Goal: Task Accomplishment & Management: Manage account settings

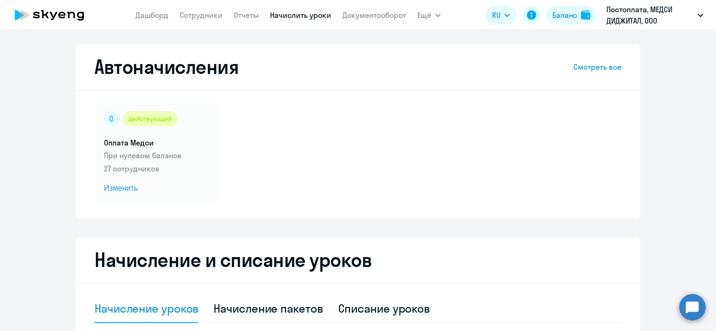
select select "10"
click at [249, 16] on link "Отчеты" at bounding box center [246, 14] width 25 height 9
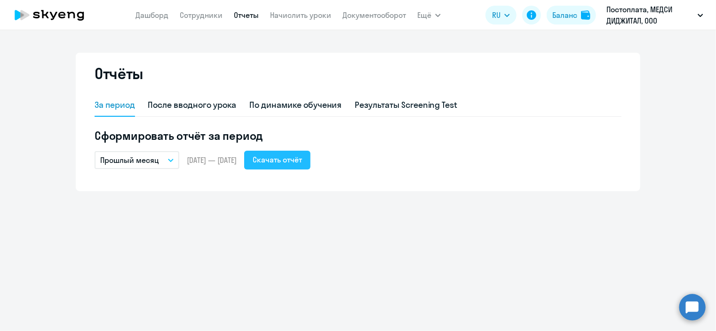
click at [284, 161] on div "Скачать отчёт" at bounding box center [277, 159] width 49 height 11
click at [168, 161] on icon "button" at bounding box center [171, 160] width 6 height 3
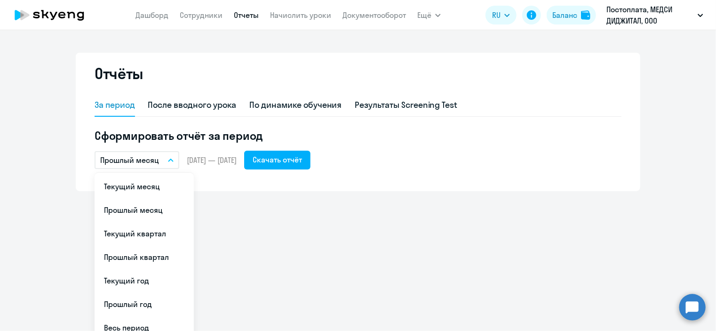
click at [170, 161] on icon "button" at bounding box center [170, 160] width 5 height 2
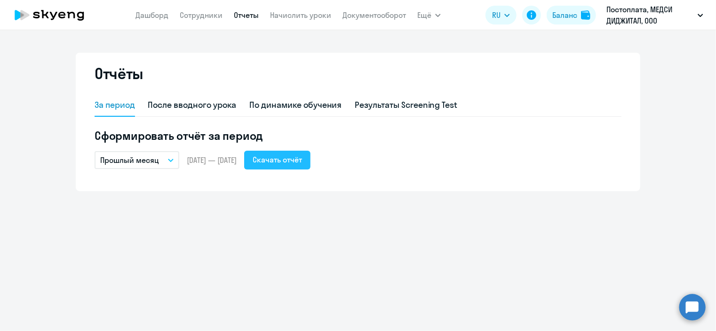
click at [302, 160] on div "Скачать отчёт" at bounding box center [277, 159] width 49 height 11
click at [365, 14] on link "Документооборот" at bounding box center [375, 14] width 64 height 9
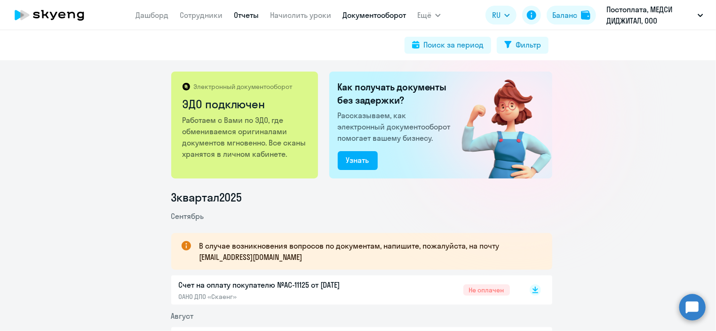
click at [243, 17] on link "Отчеты" at bounding box center [246, 14] width 25 height 9
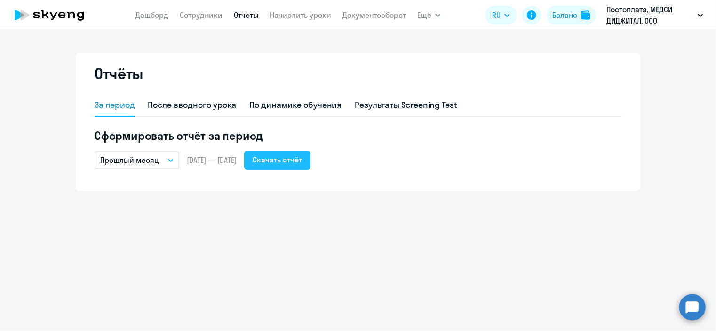
click at [299, 155] on div "Скачать отчёт" at bounding box center [277, 159] width 49 height 11
click at [198, 8] on nav "[PERSON_NAME] Отчеты Начислить уроки Документооборот" at bounding box center [271, 15] width 271 height 19
click at [197, 16] on link "Сотрудники" at bounding box center [201, 14] width 43 height 9
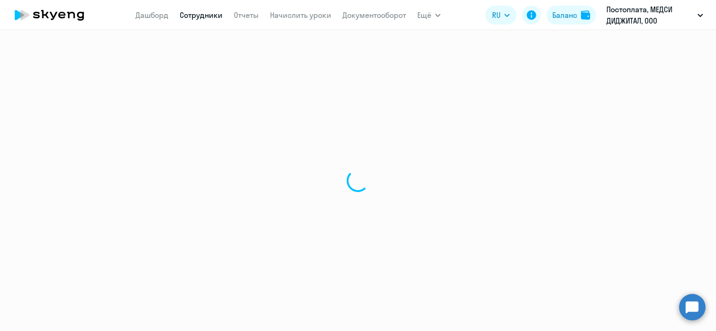
select select "30"
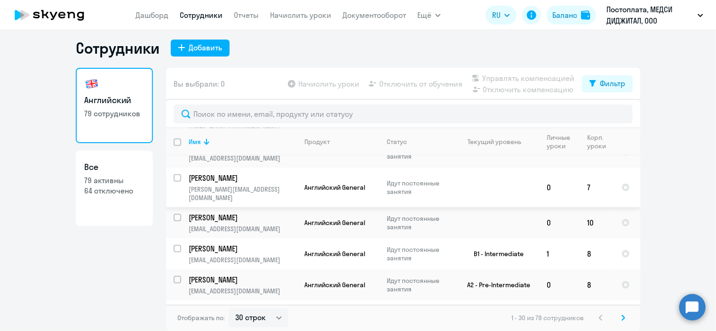
scroll to position [308, 0]
click at [177, 243] on input "select row 38682258" at bounding box center [183, 252] width 19 height 19
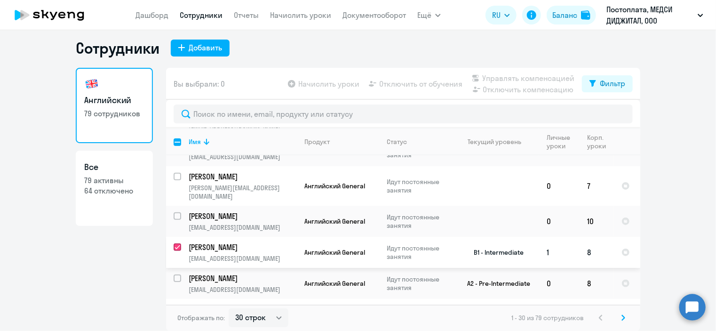
checkbox input "true"
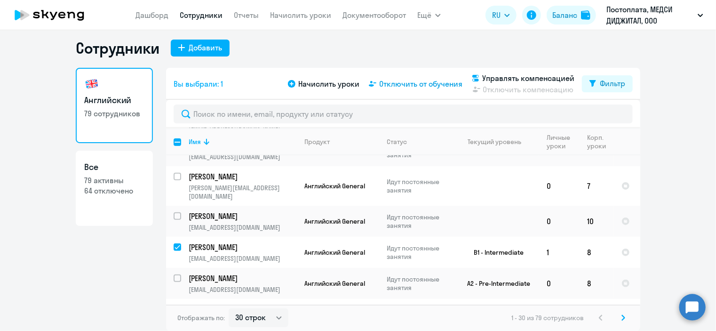
click at [439, 86] on span "Отключить от обучения" at bounding box center [420, 83] width 83 height 11
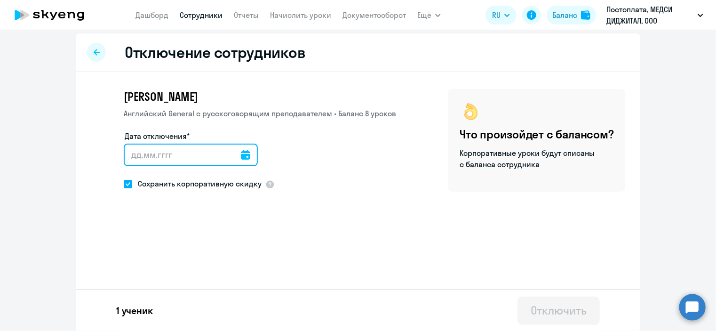
click at [192, 155] on input "Дата отключения*" at bounding box center [191, 155] width 134 height 23
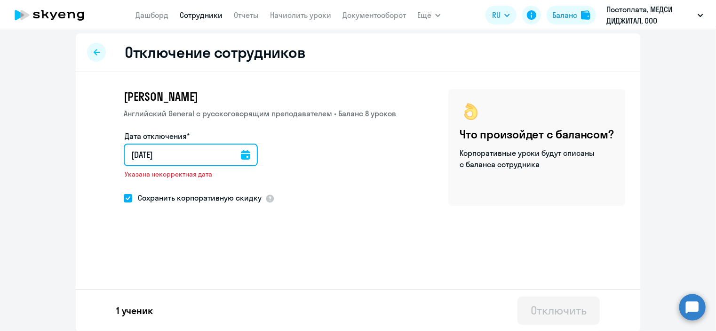
type input "[DATE]"
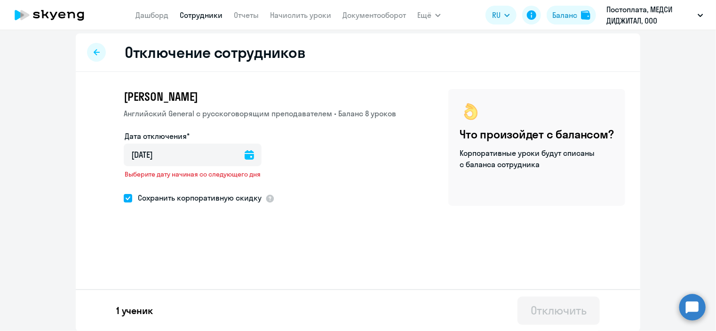
click at [245, 154] on icon at bounding box center [249, 154] width 9 height 9
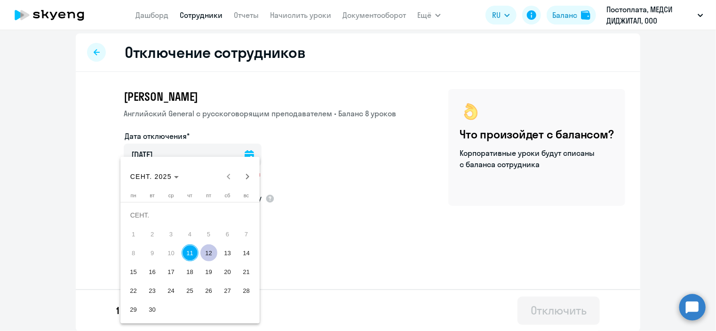
click at [210, 250] on span "12" at bounding box center [208, 252] width 17 height 17
type input "[DATE]"
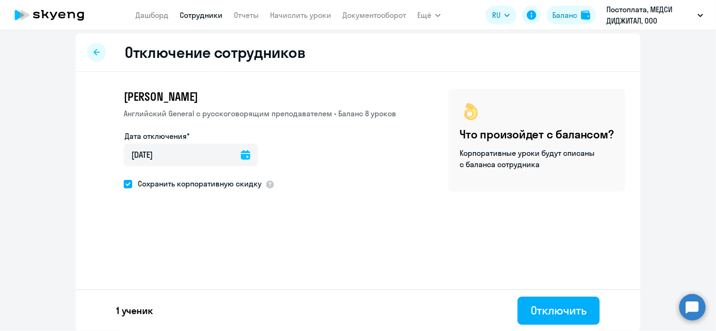
click at [128, 185] on span at bounding box center [128, 184] width 8 height 8
click at [124, 184] on input "Сохранить корпоративную скидку" at bounding box center [123, 184] width 0 height 0
checkbox input "false"
click at [531, 306] on div "Отключить" at bounding box center [559, 310] width 56 height 15
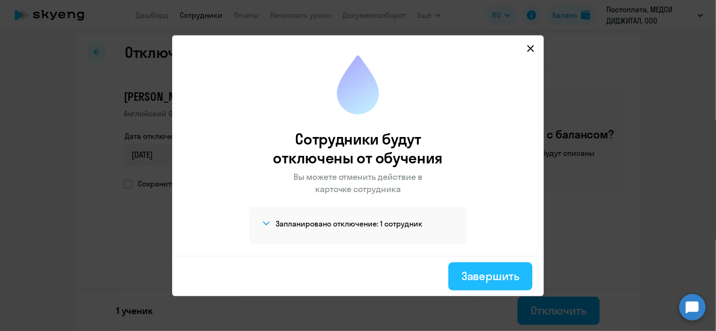
click at [465, 284] on button "Завершить" at bounding box center [490, 276] width 84 height 28
select select "30"
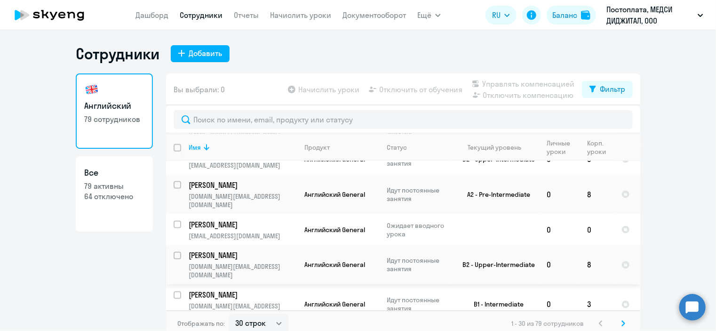
scroll to position [6, 0]
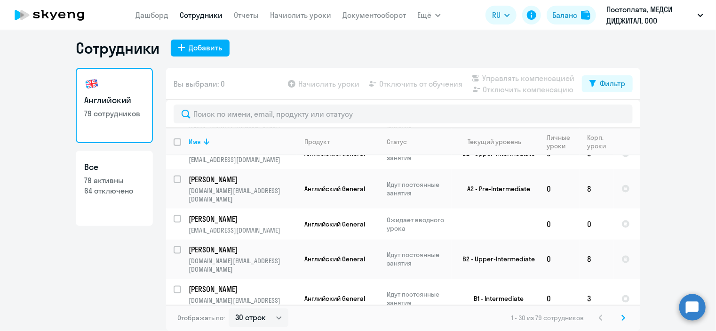
click at [691, 308] on circle at bounding box center [692, 307] width 26 height 26
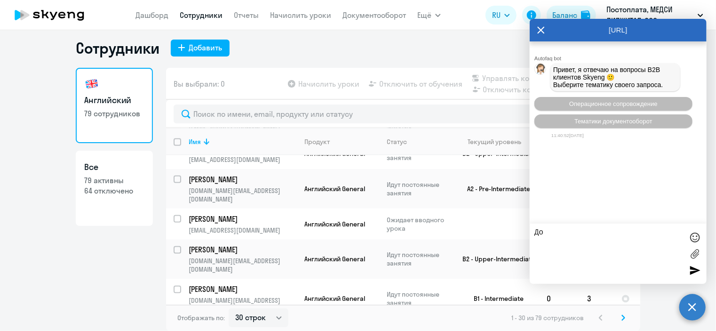
type textarea "Д"
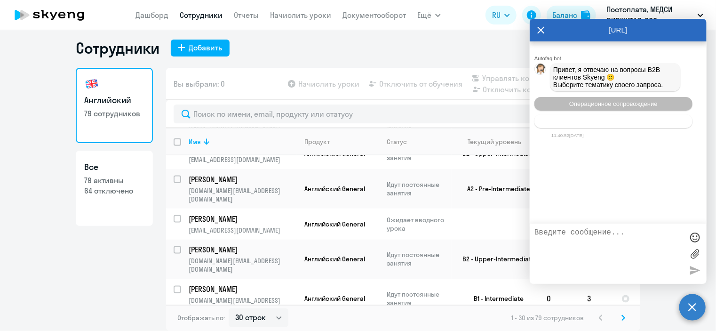
click at [625, 122] on span "Тематики документооборот" at bounding box center [614, 121] width 78 height 7
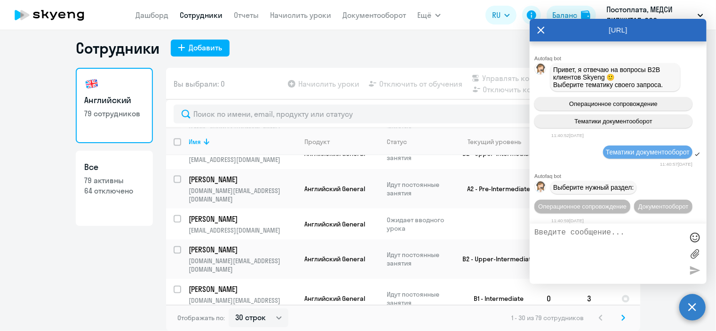
scroll to position [27, 0]
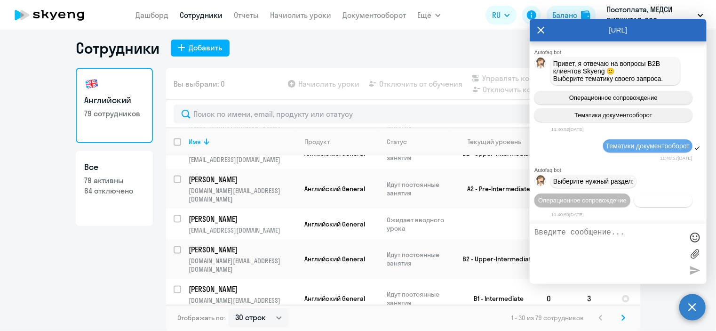
click at [634, 204] on button "Документооборот" at bounding box center [663, 200] width 58 height 14
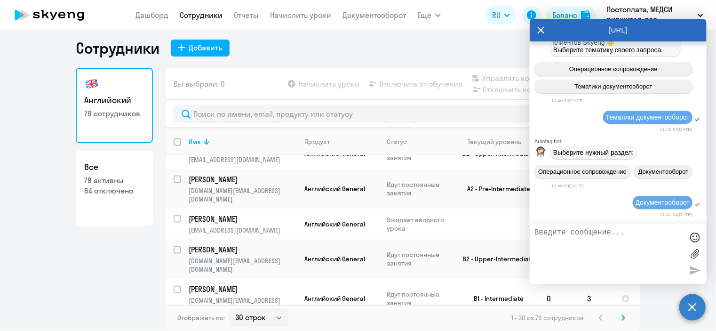
scroll to position [183, 0]
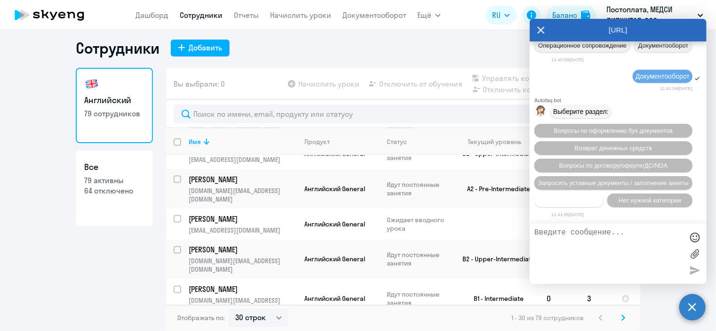
click at [584, 197] on span "Прочие вопросы" at bounding box center [569, 200] width 47 height 7
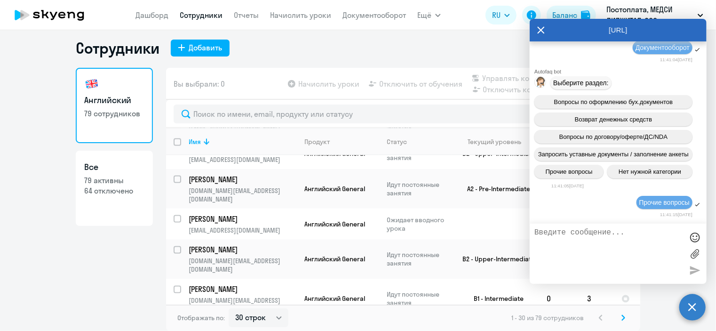
scroll to position [357, 0]
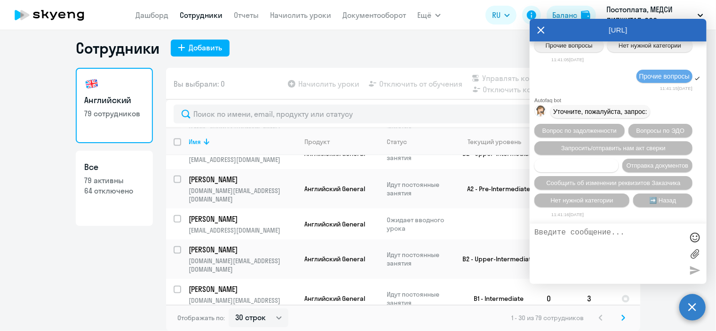
click at [600, 162] on span "Вопросы по счетам/оплате" at bounding box center [577, 165] width 76 height 7
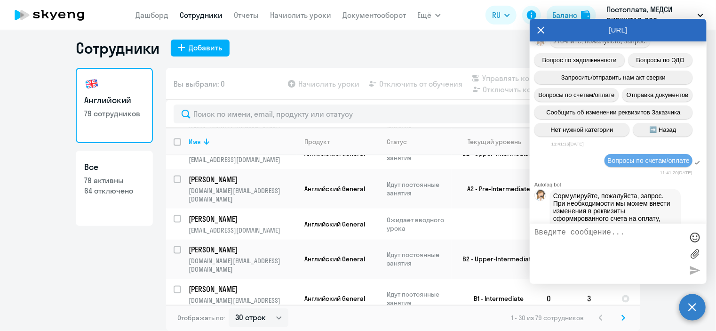
scroll to position [486, 0]
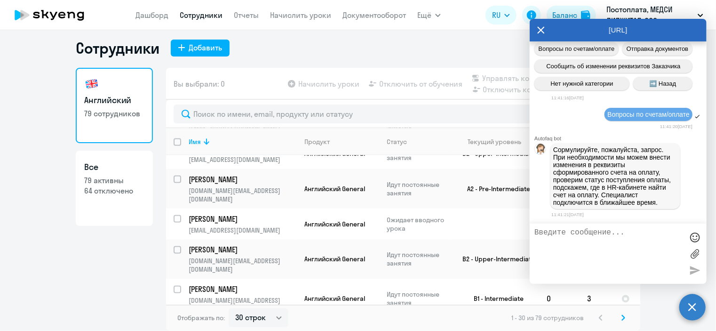
click at [581, 240] on textarea at bounding box center [609, 253] width 149 height 51
type textarea "[PERSON_NAME]"
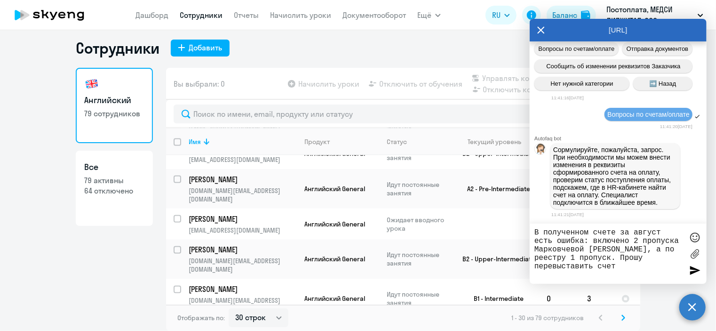
type textarea "В полученном счете за август есть ошибка: включено 2 пропуска Марковчевой [PERS…"
click at [690, 271] on div at bounding box center [695, 270] width 14 height 14
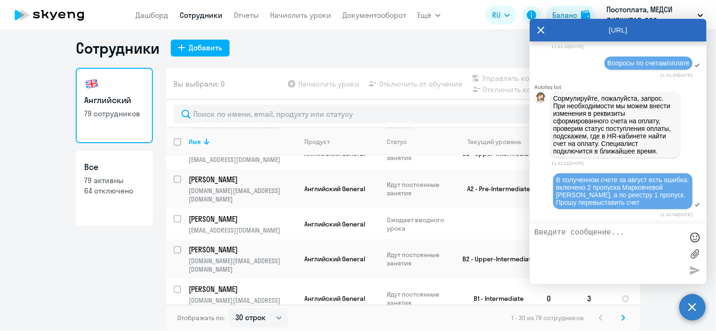
scroll to position [538, 0]
click at [566, 244] on textarea at bounding box center [609, 253] width 149 height 51
type textarea "и сориентировать, сколько времени это займет"
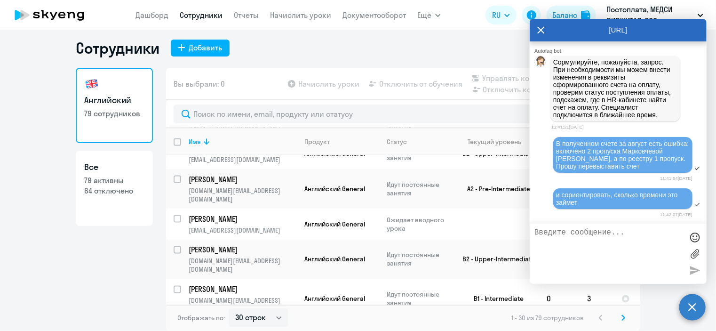
scroll to position [576, 0]
